Goal: Task Accomplishment & Management: Manage account settings

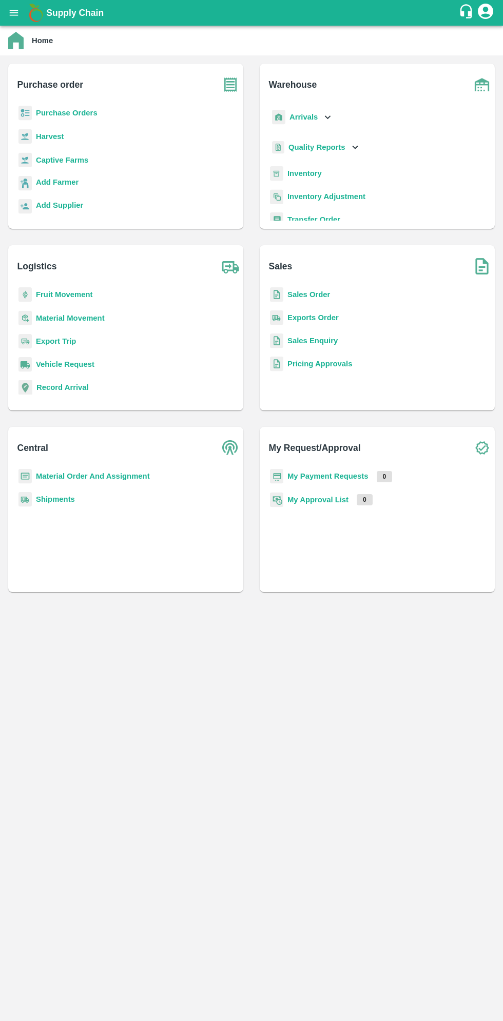
click at [16, 12] on icon "open drawer" at bounding box center [13, 12] width 11 height 11
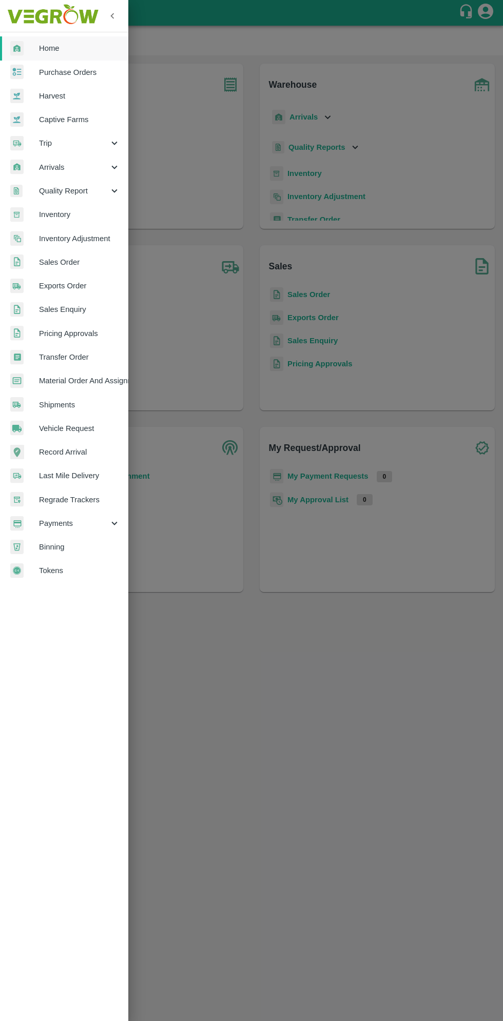
click at [55, 168] on span "Arrivals" at bounding box center [74, 167] width 70 height 11
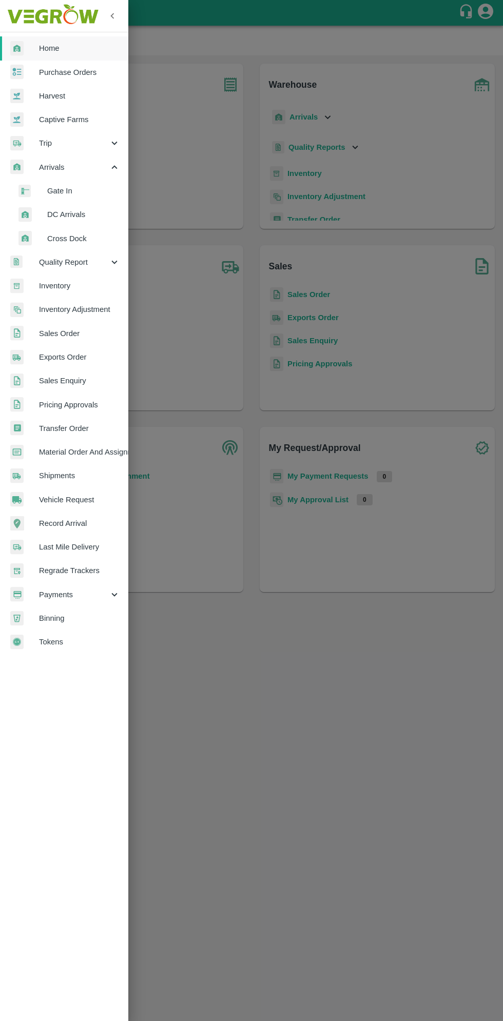
click at [62, 215] on span "DC Arrivals" at bounding box center [83, 214] width 73 height 11
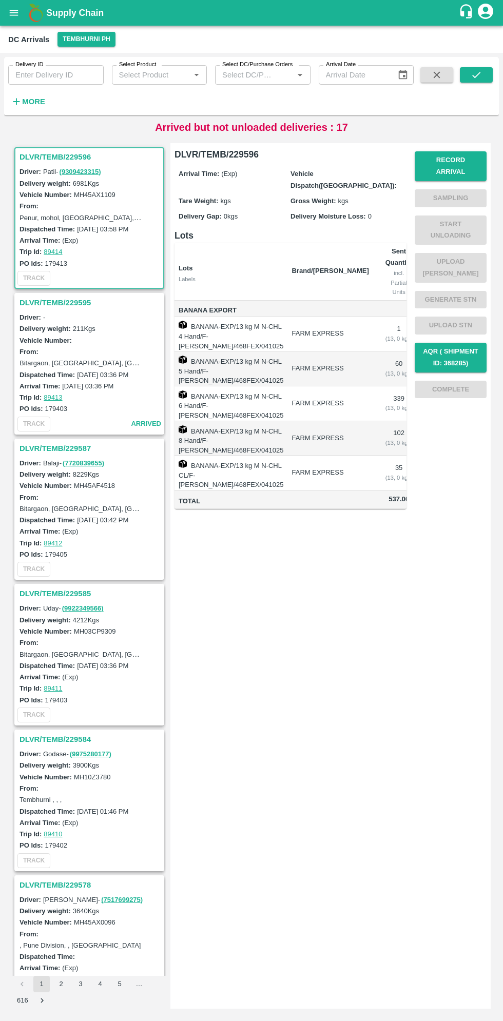
click at [56, 447] on h3 "DLVR/TEMB/229587" at bounding box center [91, 448] width 143 height 13
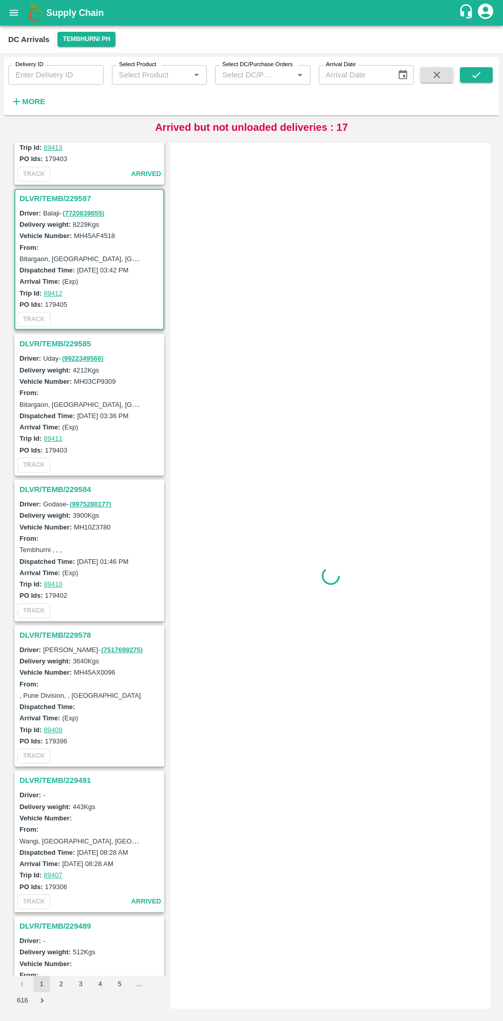
scroll to position [294, 0]
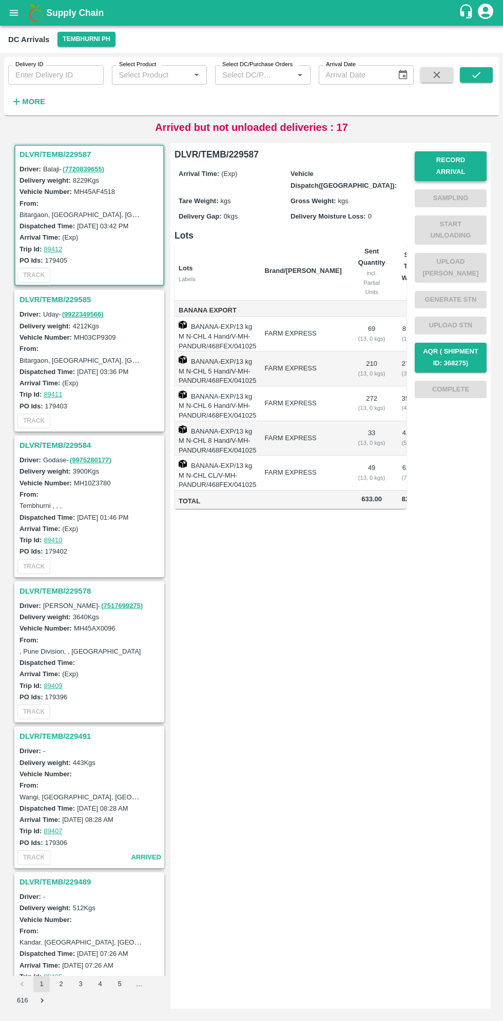
click at [469, 158] on button "Record Arrival" at bounding box center [451, 166] width 72 height 30
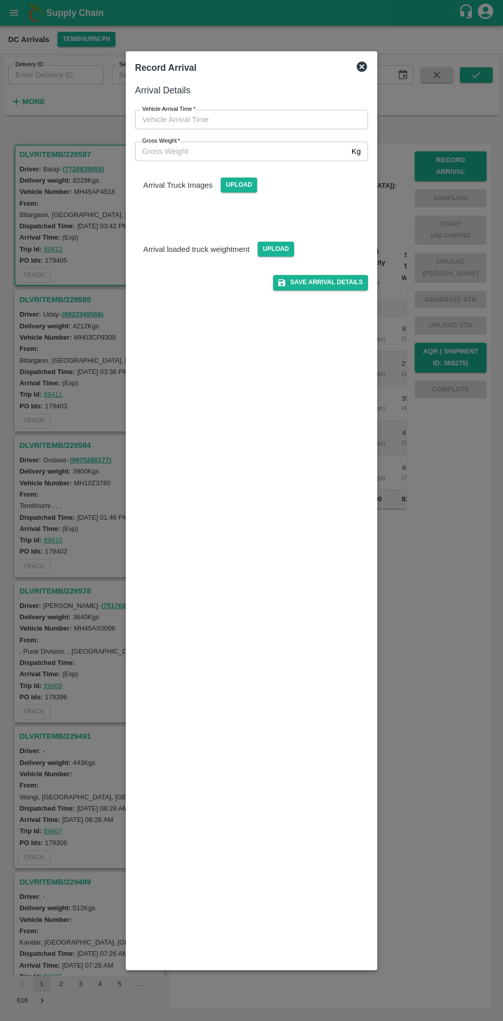
click at [203, 120] on input "Vehicle Arrival Time   *" at bounding box center [248, 120] width 226 height 20
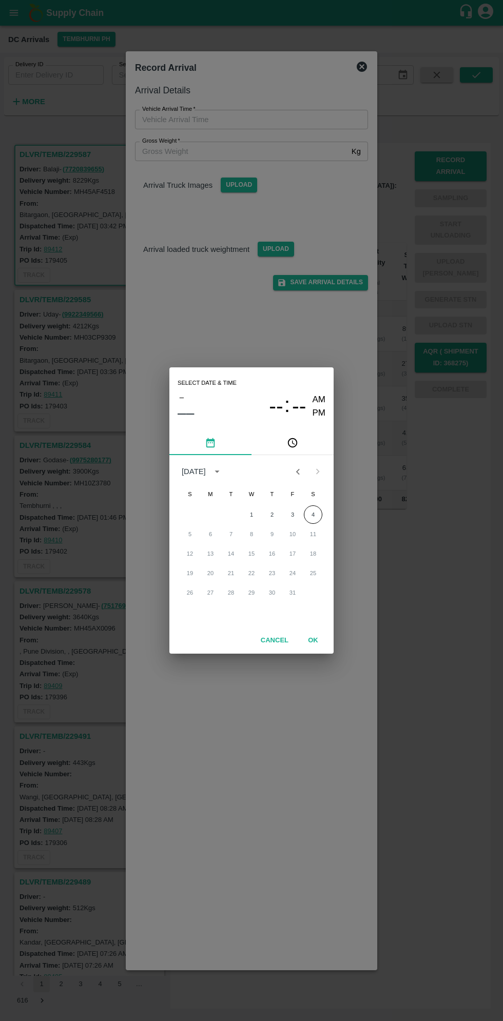
click at [293, 443] on icon "pick time" at bounding box center [292, 442] width 11 height 11
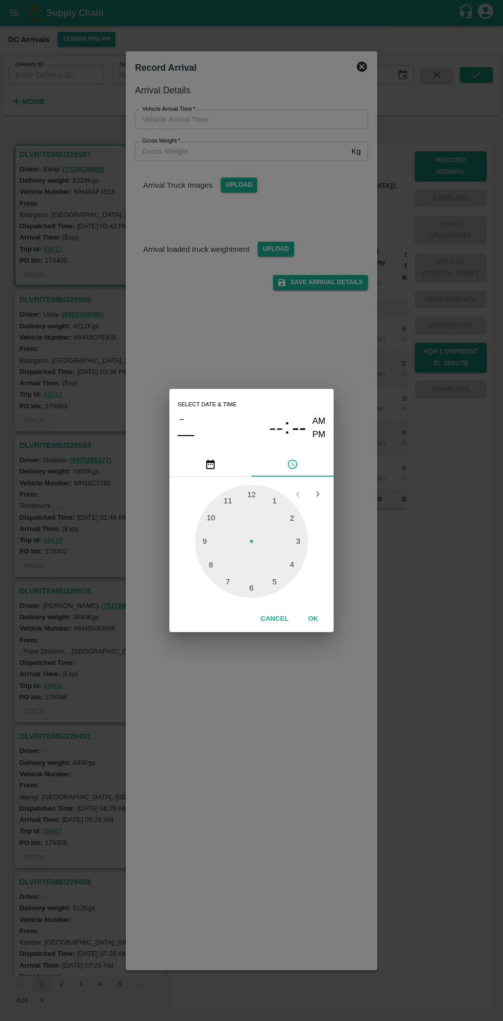
click at [298, 568] on div at bounding box center [251, 541] width 113 height 113
click at [278, 582] on div at bounding box center [251, 541] width 113 height 113
click at [274, 584] on div at bounding box center [251, 541] width 113 height 113
type input "04/10/2025 04:25 AM"
click at [325, 615] on button "OK" at bounding box center [313, 619] width 33 height 18
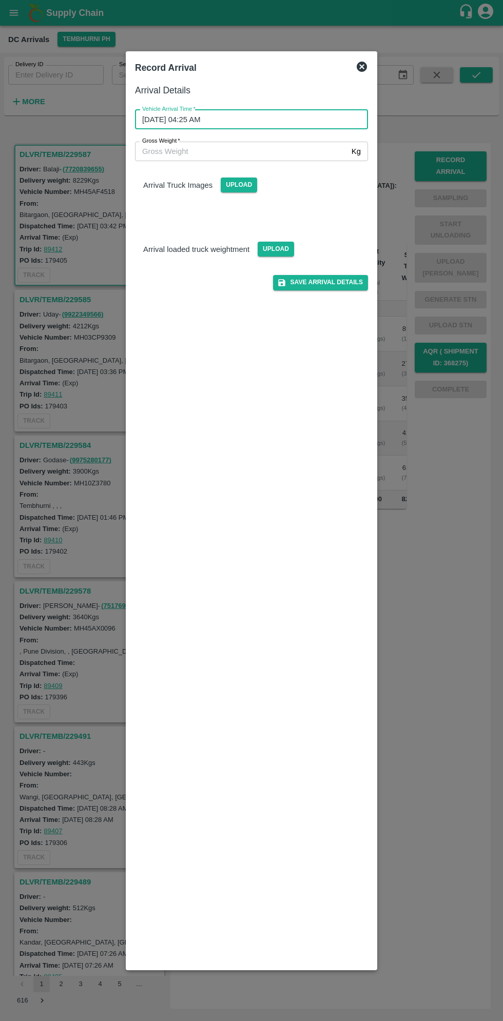
click at [181, 153] on input "Gross Weight   *" at bounding box center [241, 152] width 213 height 20
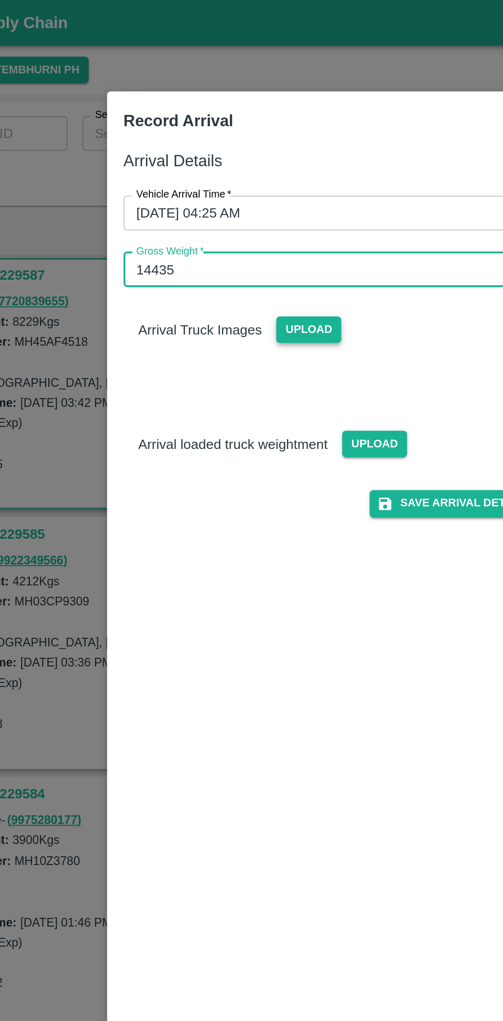
type input "14435"
click at [243, 178] on span "Upload" at bounding box center [239, 185] width 36 height 15
click at [0, 0] on input "Upload" at bounding box center [0, 0] width 0 height 0
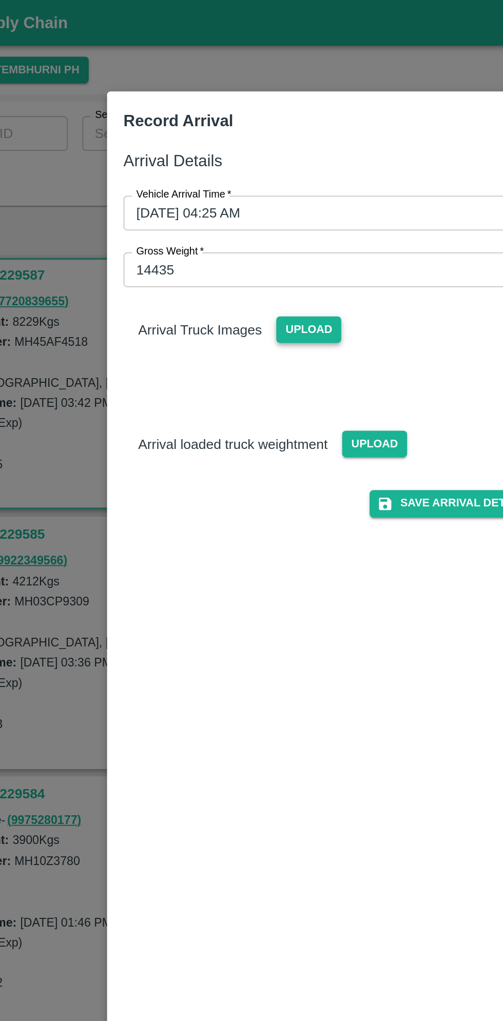
click at [237, 185] on span "Upload" at bounding box center [239, 185] width 36 height 15
click at [0, 0] on input "Upload" at bounding box center [0, 0] width 0 height 0
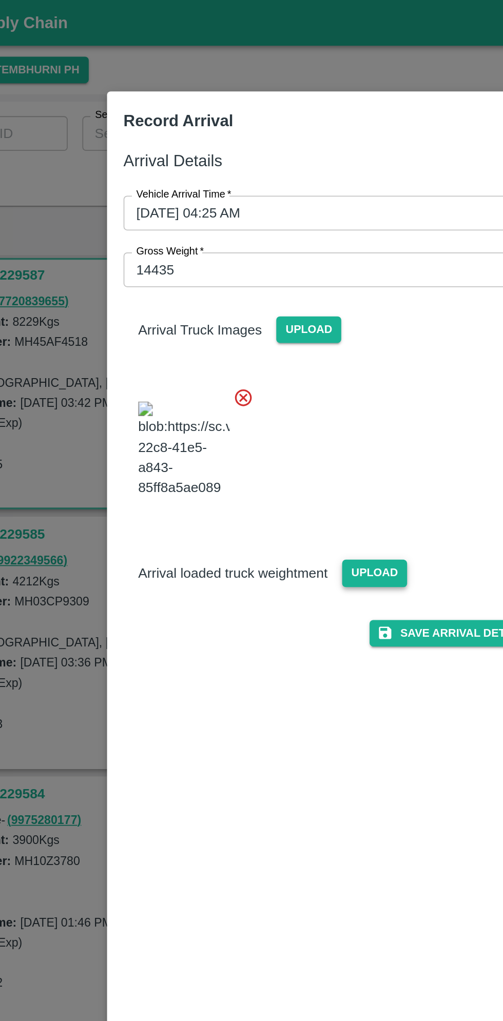
click at [271, 329] on span "Upload" at bounding box center [276, 321] width 36 height 15
click at [0, 0] on input "Upload" at bounding box center [0, 0] width 0 height 0
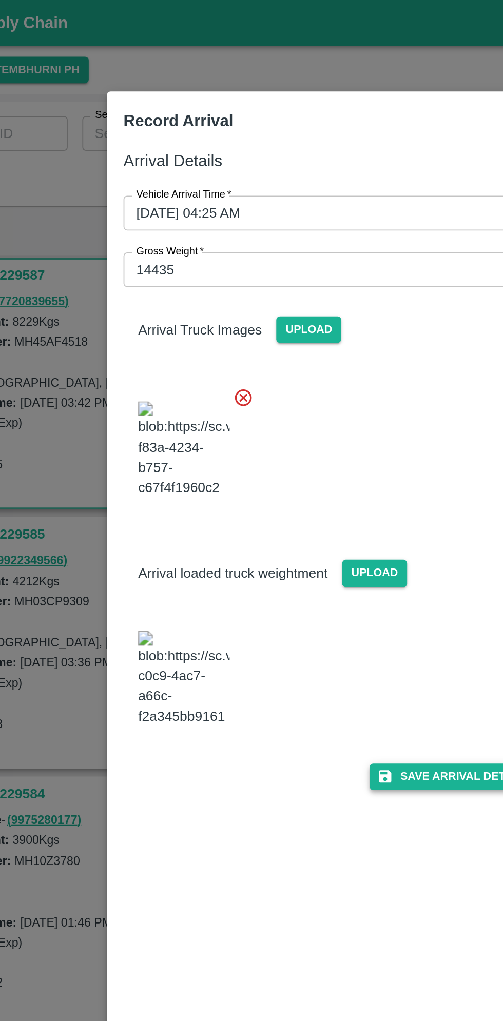
click at [322, 443] on button "Save Arrival Details" at bounding box center [320, 436] width 95 height 15
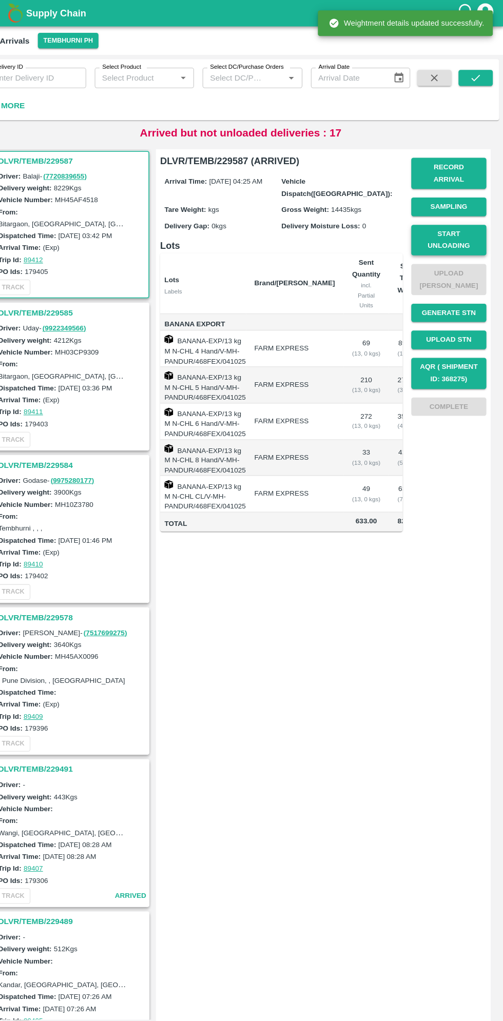
click at [449, 216] on button "Start Unloading" at bounding box center [451, 231] width 72 height 30
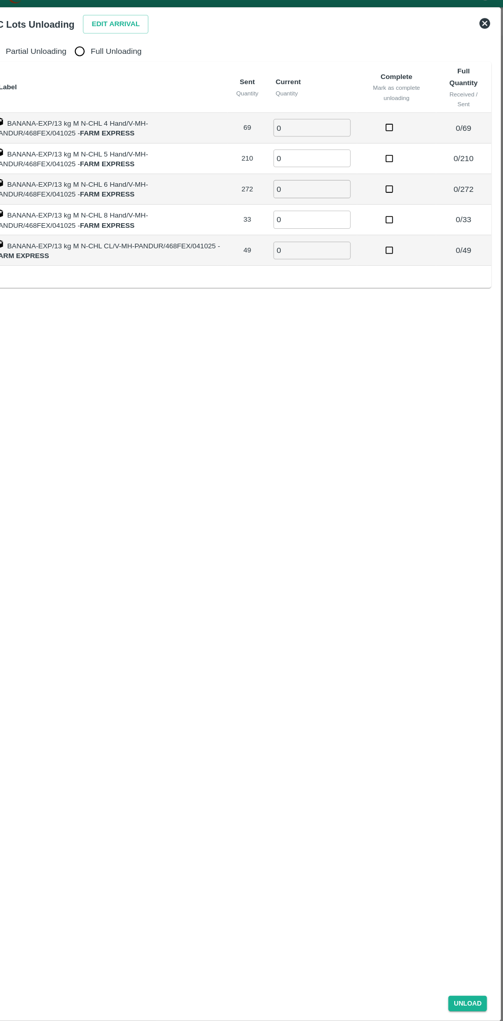
scroll to position [0, 0]
click at [127, 40] on button "Edit Arrival" at bounding box center [132, 42] width 63 height 18
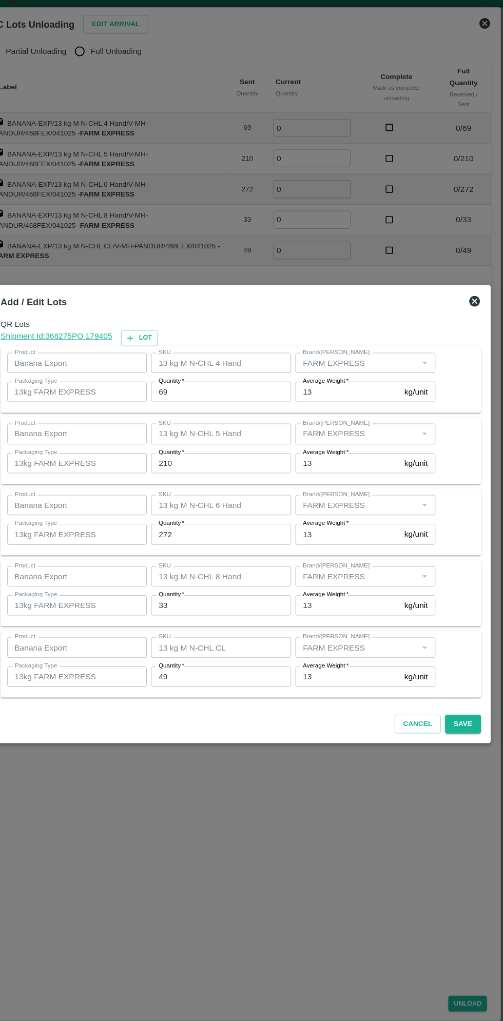
click at [209, 393] on input "69" at bounding box center [233, 394] width 134 height 20
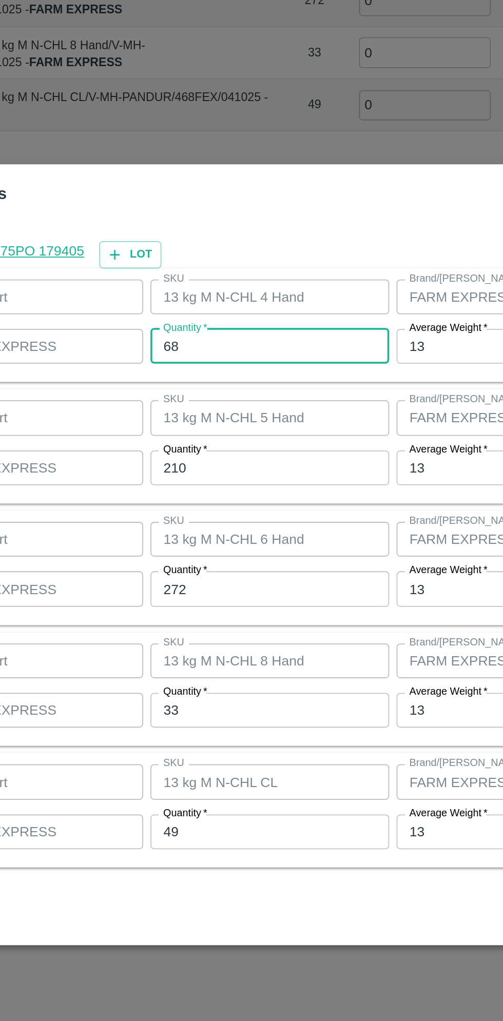
type input "68"
click at [207, 460] on input "210" at bounding box center [233, 462] width 134 height 20
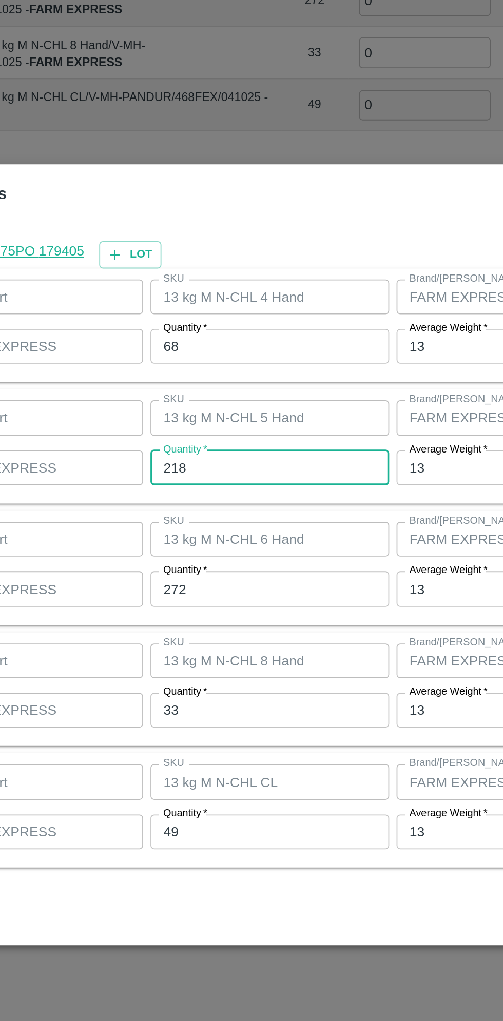
type input "218"
click at [201, 533] on input "272" at bounding box center [233, 530] width 134 height 20
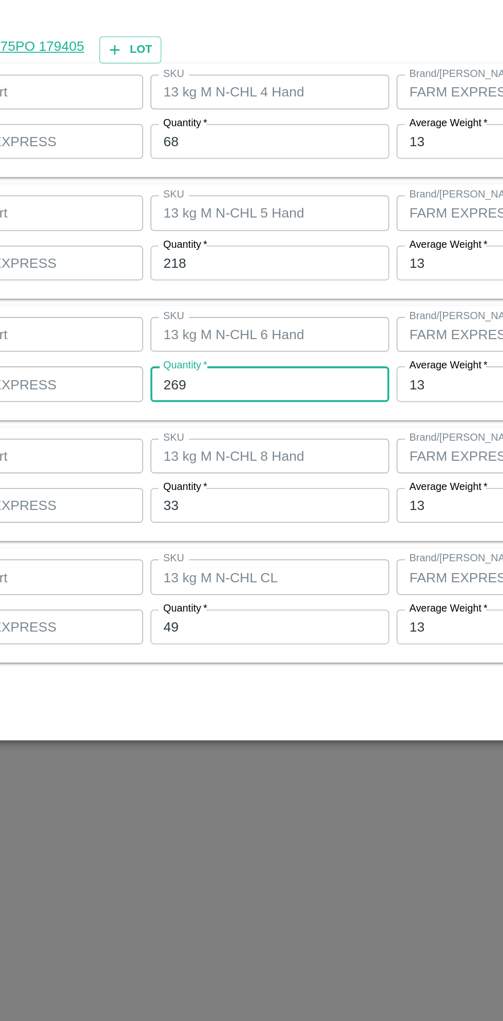
type input "269"
click at [199, 601] on input "33" at bounding box center [233, 598] width 134 height 20
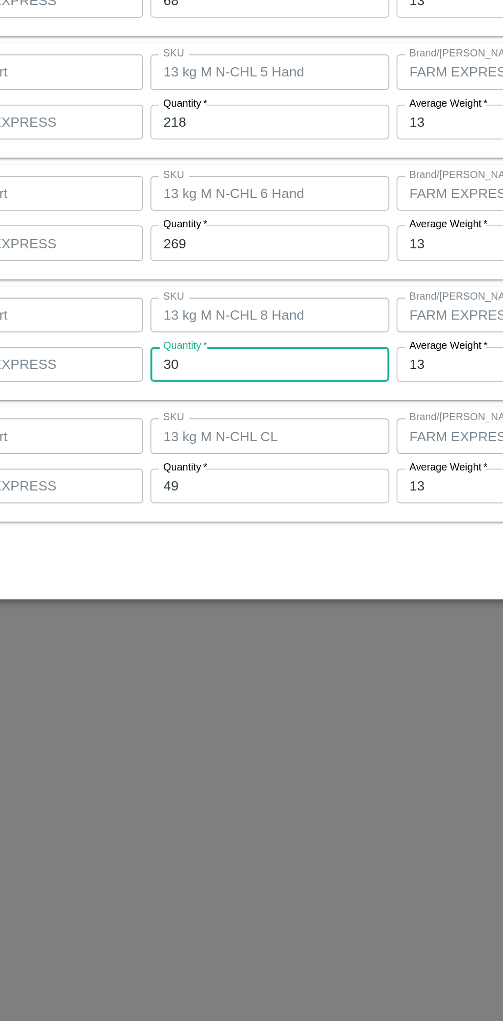
type input "30"
click at [195, 668] on input "49" at bounding box center [233, 667] width 134 height 20
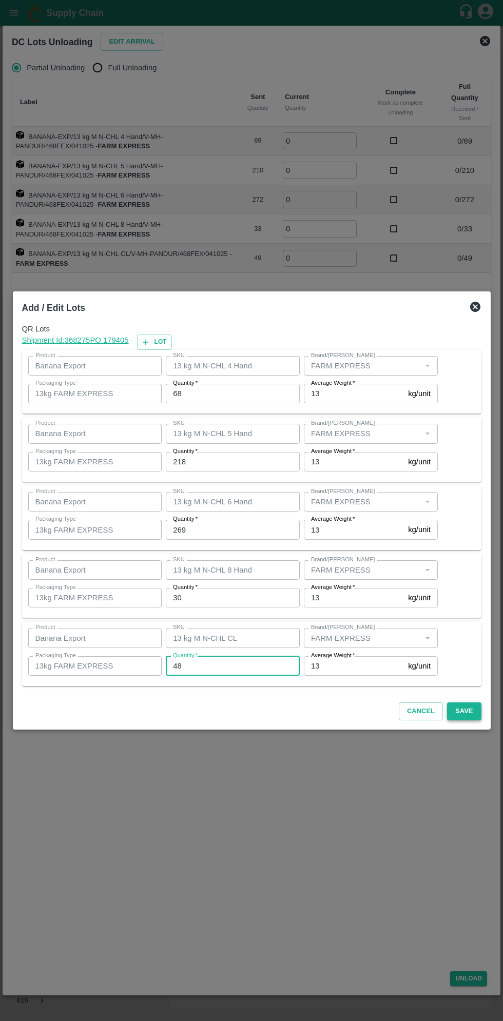
type input "48"
click at [475, 706] on button "Save" at bounding box center [464, 712] width 34 height 18
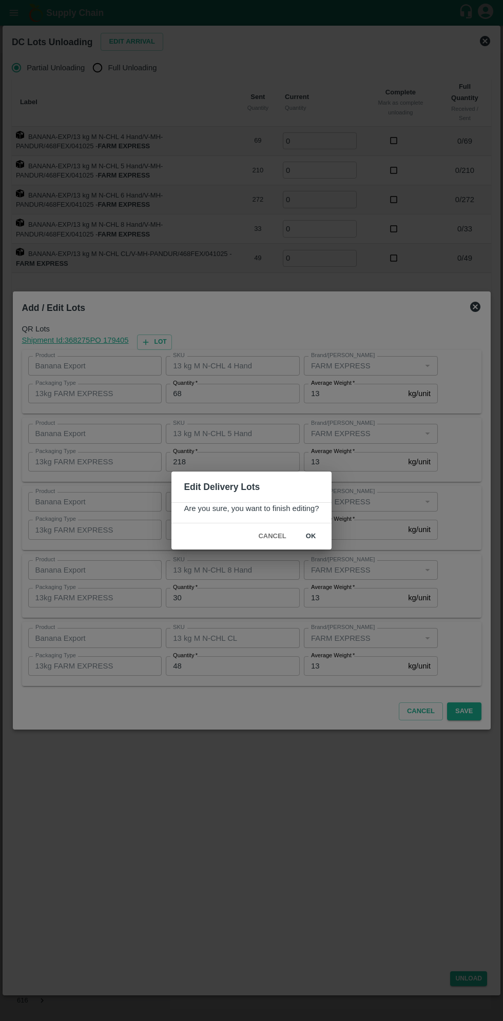
click at [310, 536] on button "ok" at bounding box center [311, 537] width 33 height 18
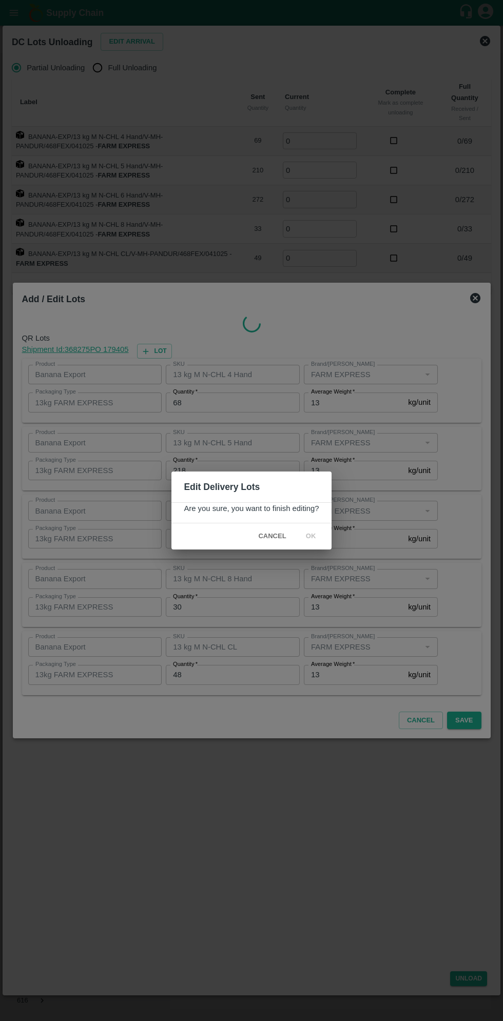
click at [470, 721] on div "Edit Delivery Lots Are you sure, you want to finish editing? Cancel ok" at bounding box center [251, 510] width 503 height 1021
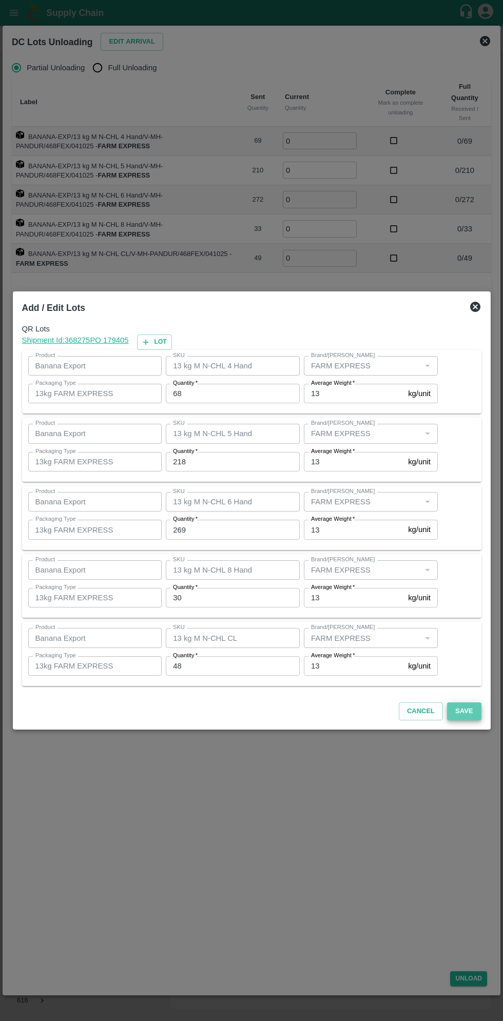
click at [473, 707] on button "Save" at bounding box center [464, 712] width 34 height 18
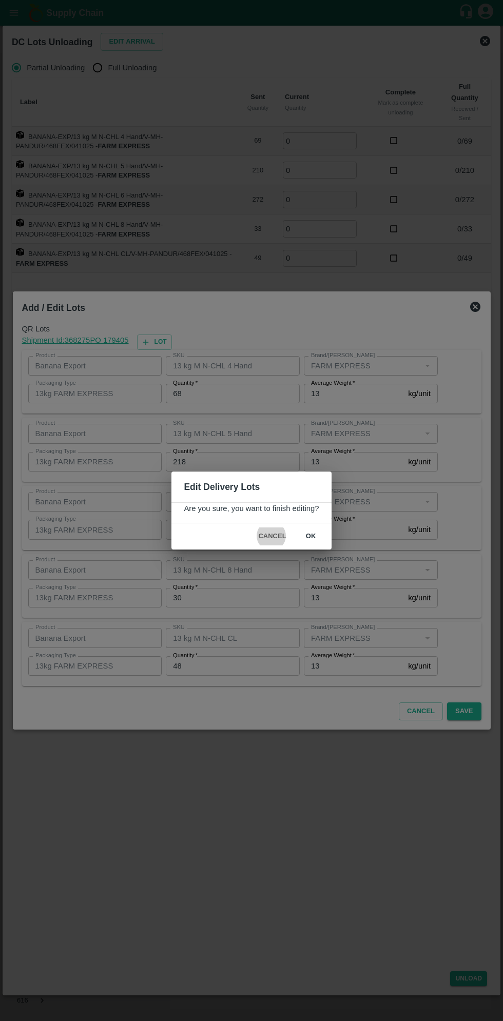
click at [310, 536] on button "ok" at bounding box center [311, 537] width 33 height 18
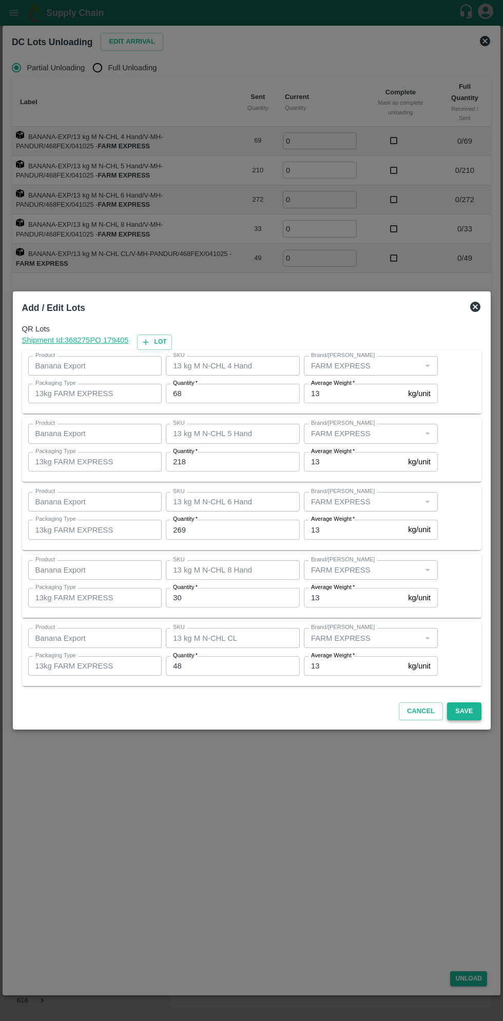
click at [465, 711] on button "Save" at bounding box center [464, 712] width 34 height 18
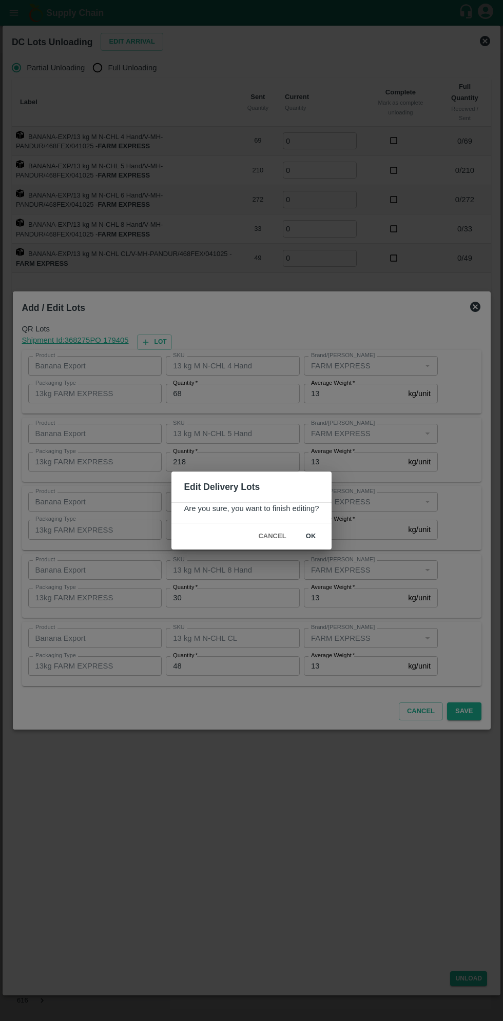
click at [307, 536] on button "ok" at bounding box center [311, 537] width 33 height 18
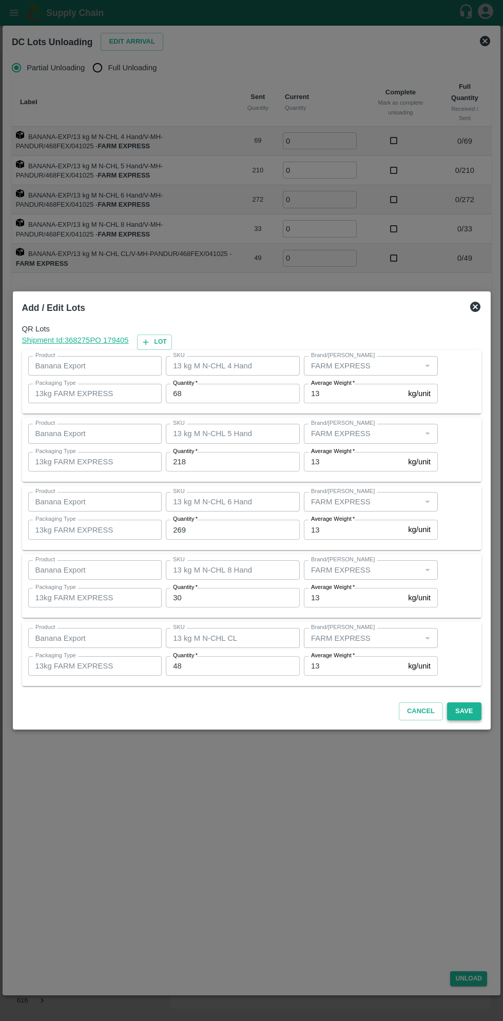
click at [464, 711] on button "Save" at bounding box center [464, 712] width 34 height 18
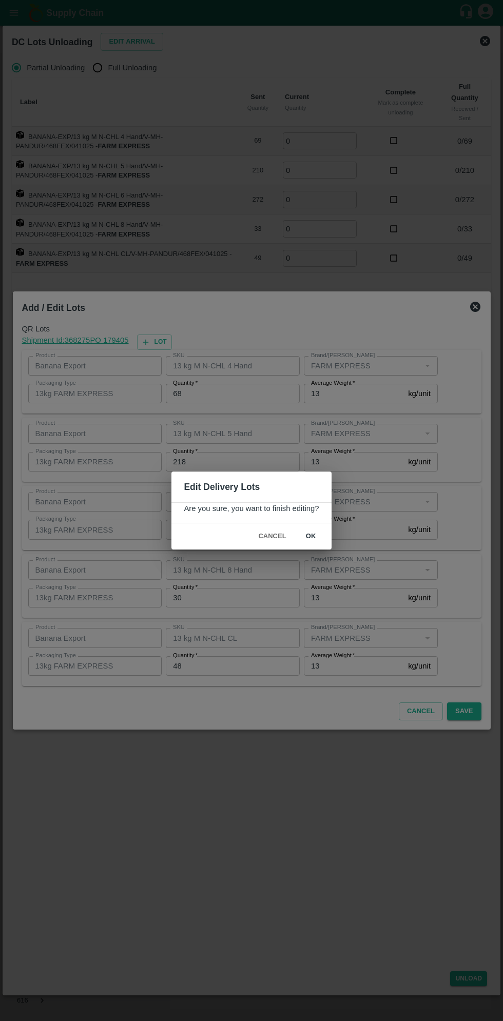
click at [310, 536] on button "ok" at bounding box center [311, 537] width 33 height 18
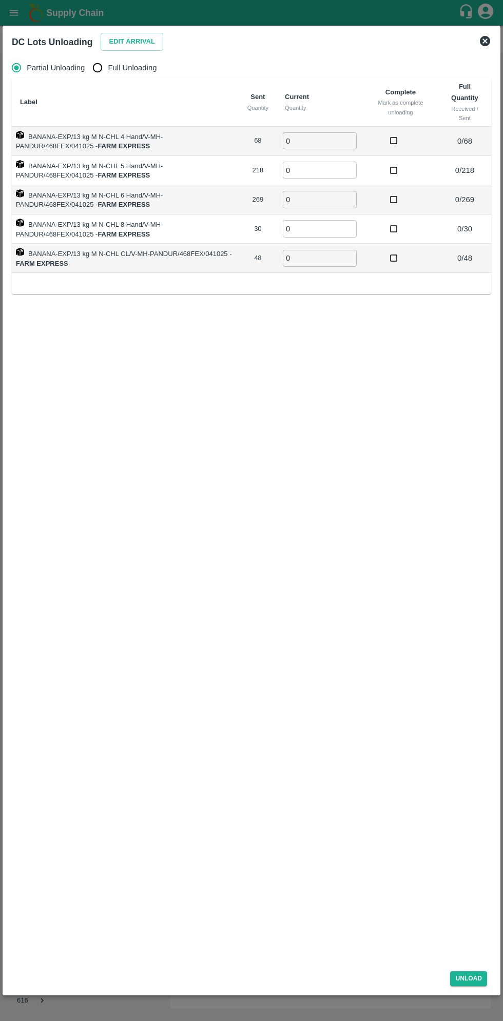
click at [134, 68] on span "Full Unloading" at bounding box center [132, 67] width 49 height 11
click at [108, 68] on input "Full Unloading" at bounding box center [97, 67] width 21 height 21
radio input "true"
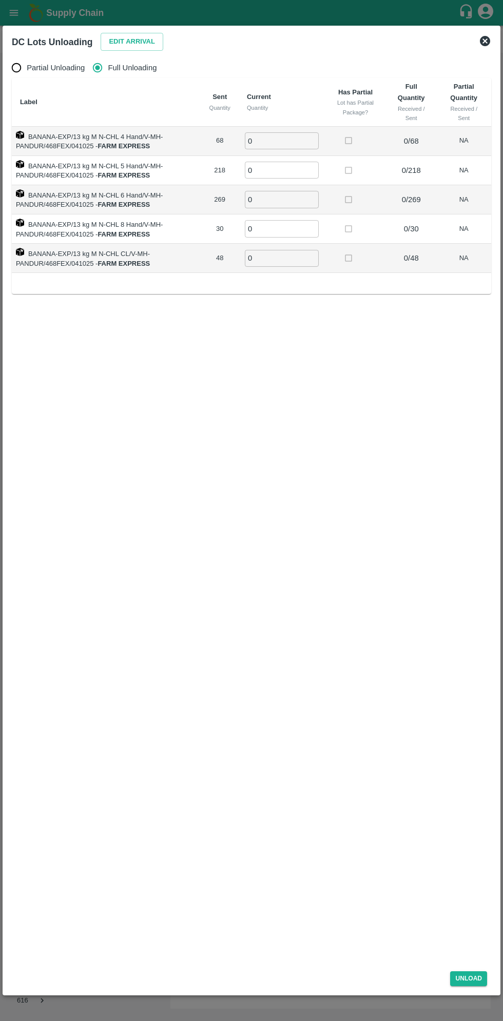
click at [288, 138] on input "0" at bounding box center [282, 140] width 74 height 17
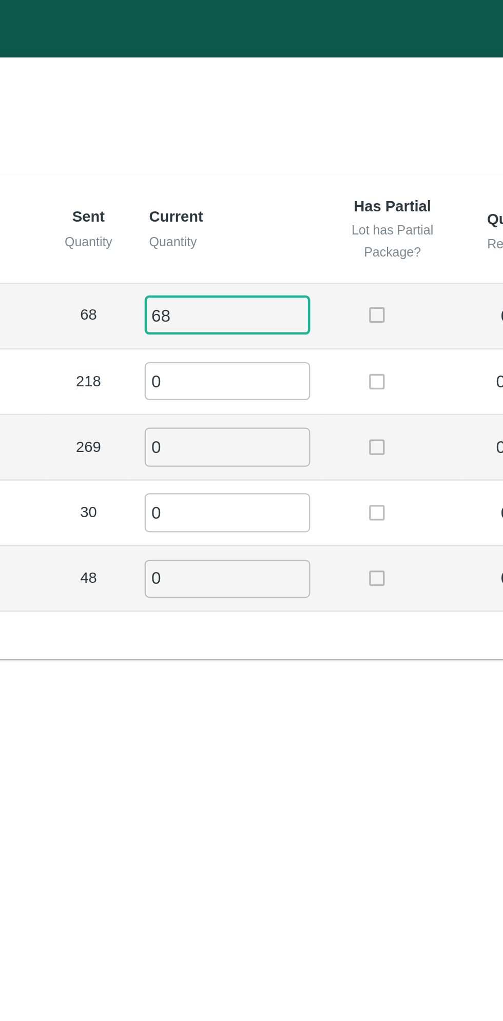
type input "68"
click at [271, 171] on input "0" at bounding box center [282, 170] width 74 height 17
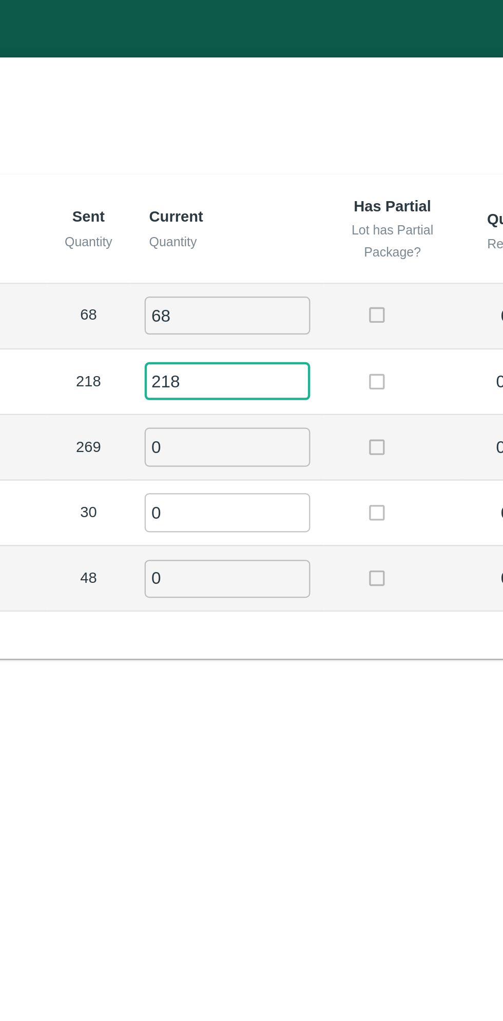
type input "218"
click at [277, 201] on input "0" at bounding box center [282, 199] width 74 height 17
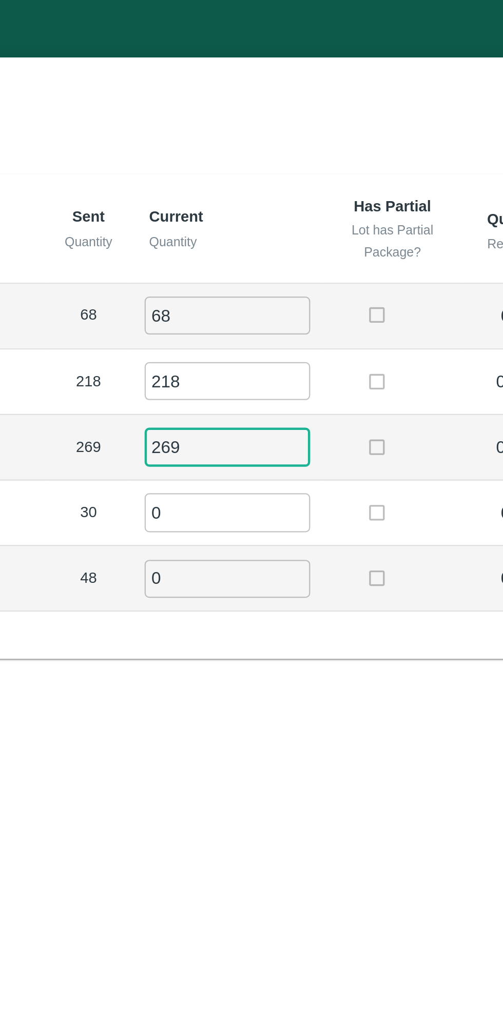
type input "269"
click at [268, 228] on input "0" at bounding box center [282, 228] width 74 height 17
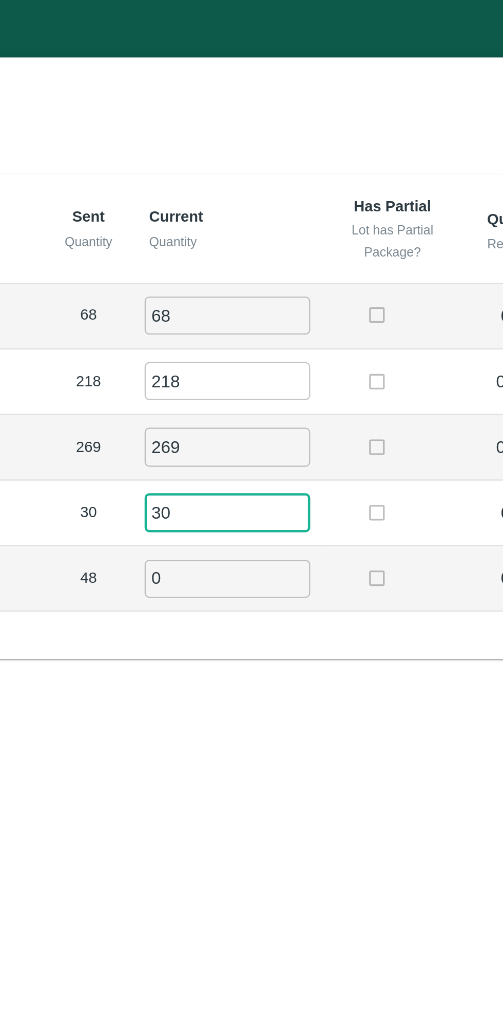
type input "30"
click at [269, 260] on input "0" at bounding box center [282, 258] width 74 height 17
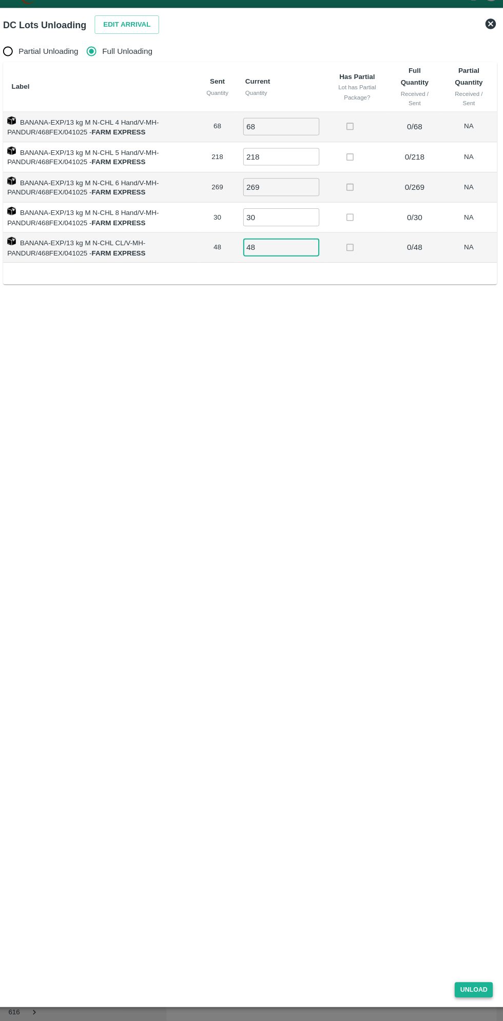
type input "48"
click at [474, 986] on button "Unload" at bounding box center [468, 979] width 37 height 15
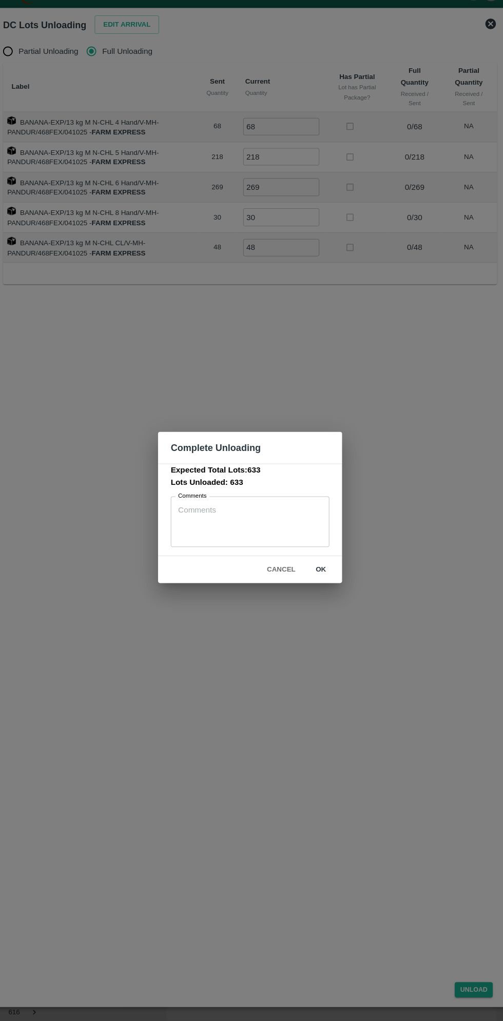
click at [320, 571] on button "ok" at bounding box center [320, 571] width 33 height 18
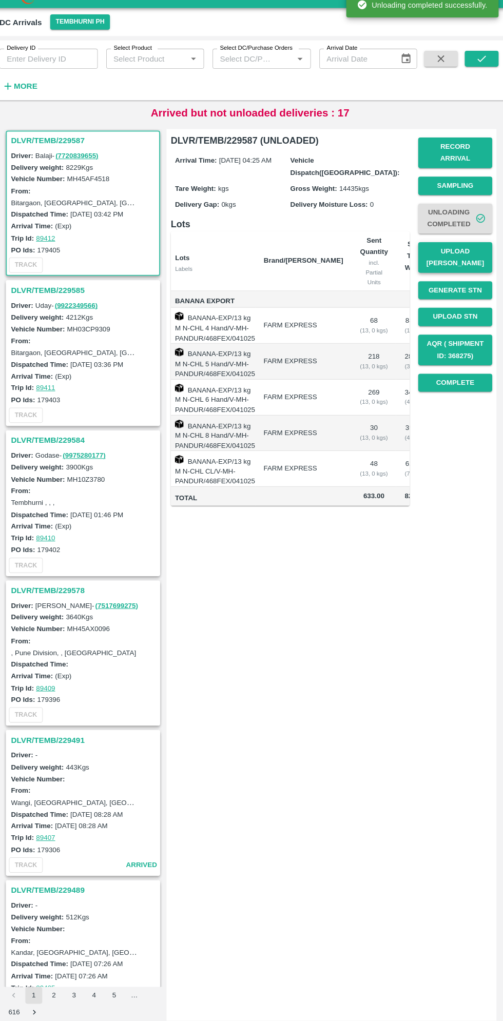
click at [460, 255] on button "Upload Tare Weight" at bounding box center [451, 268] width 72 height 30
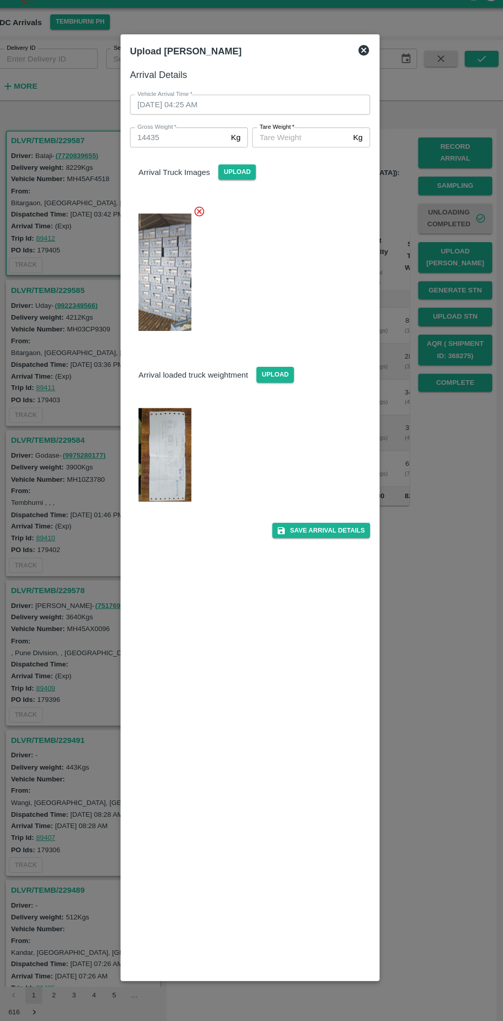
click at [176, 461] on img at bounding box center [168, 459] width 51 height 91
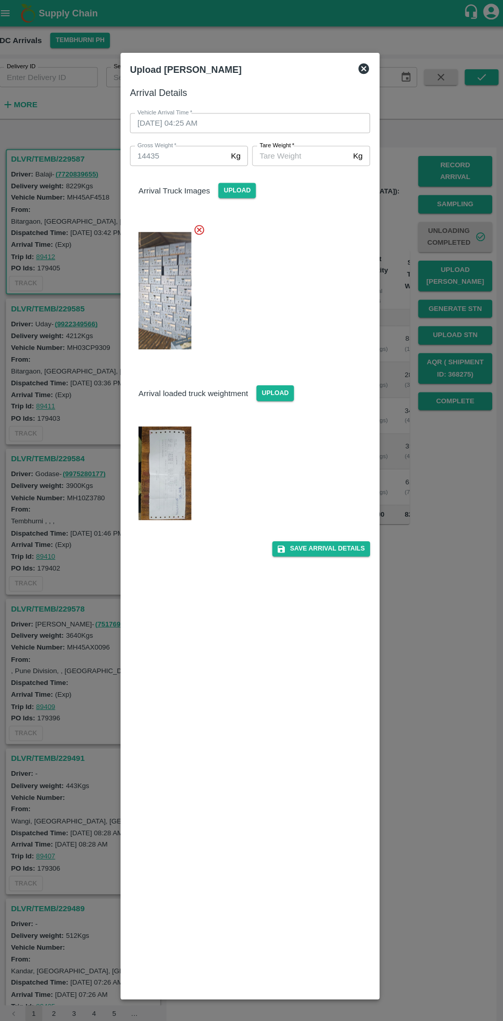
click at [300, 148] on input "Tare Weight   *" at bounding box center [301, 152] width 94 height 20
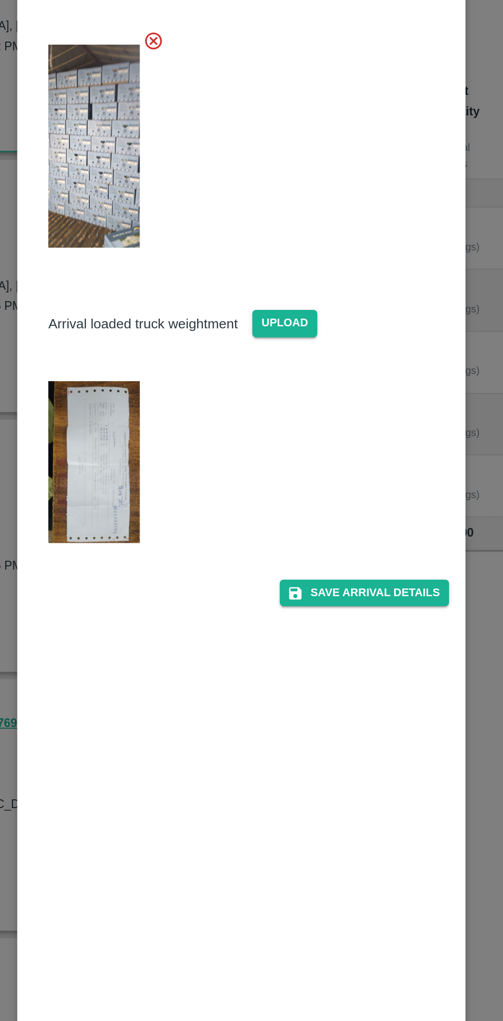
type input "5330"
click at [178, 463] on img at bounding box center [168, 459] width 51 height 91
click at [350, 535] on button "Save Arrival Details" at bounding box center [320, 533] width 95 height 15
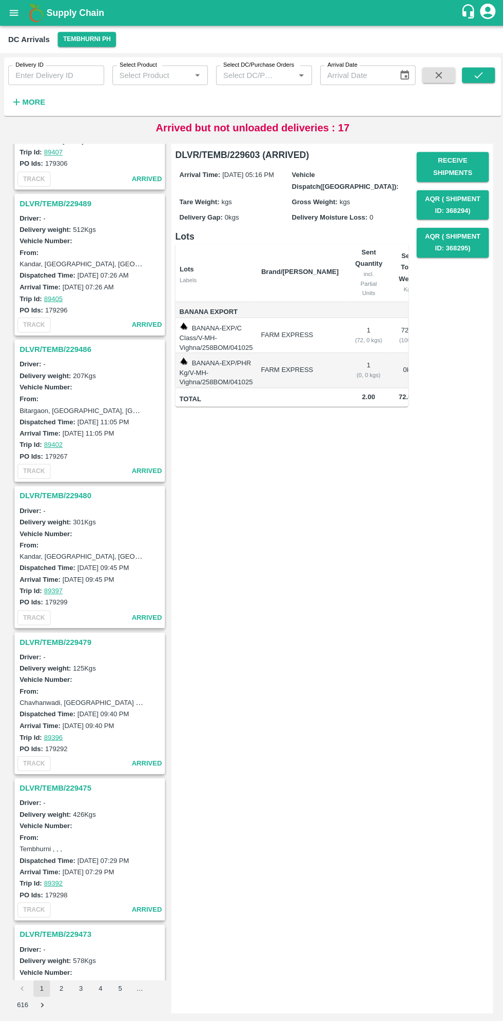
scroll to position [1123, 0]
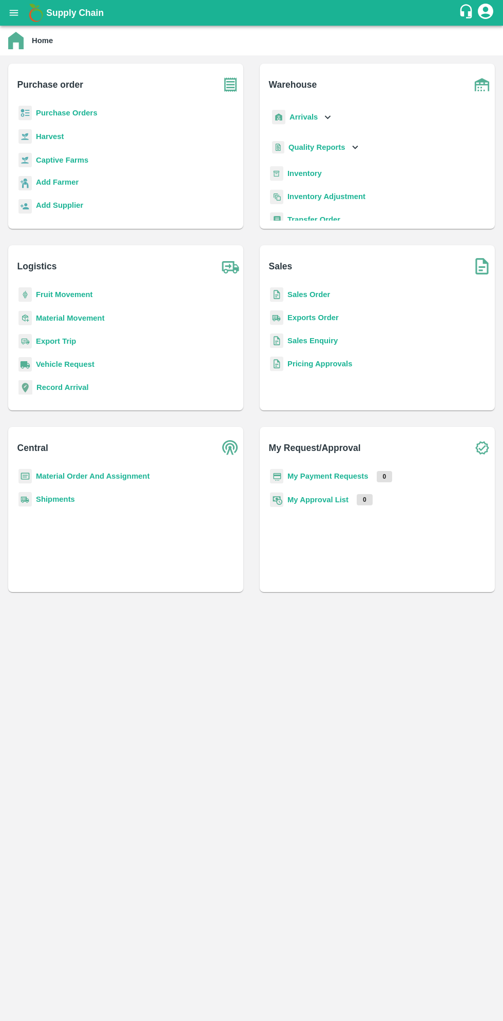
click at [24, 1] on div "Supply Chain" at bounding box center [251, 13] width 503 height 26
click at [14, 20] on button "open drawer" at bounding box center [14, 13] width 24 height 24
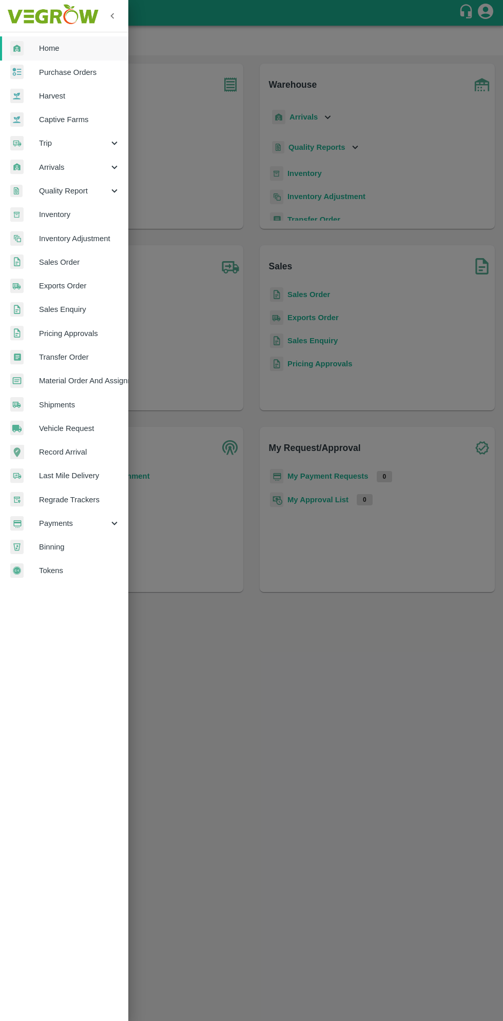
click at [83, 165] on span "Arrivals" at bounding box center [74, 167] width 70 height 11
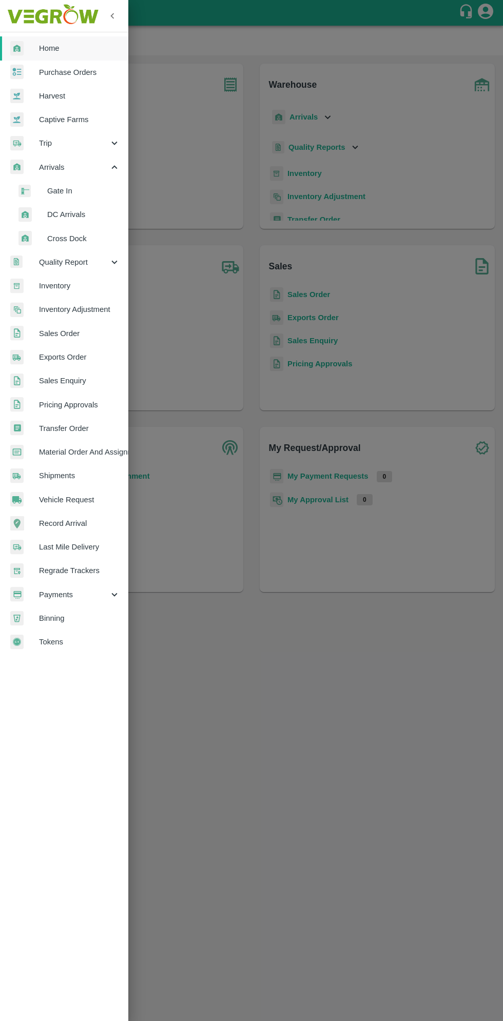
click at [83, 212] on span "DC Arrivals" at bounding box center [83, 214] width 73 height 11
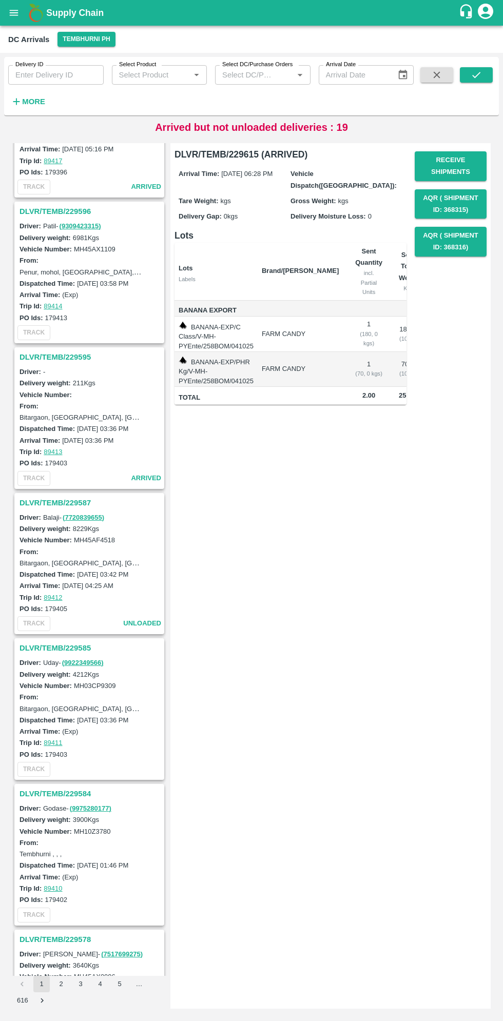
scroll to position [816, 0]
